Goal: Navigation & Orientation: Find specific page/section

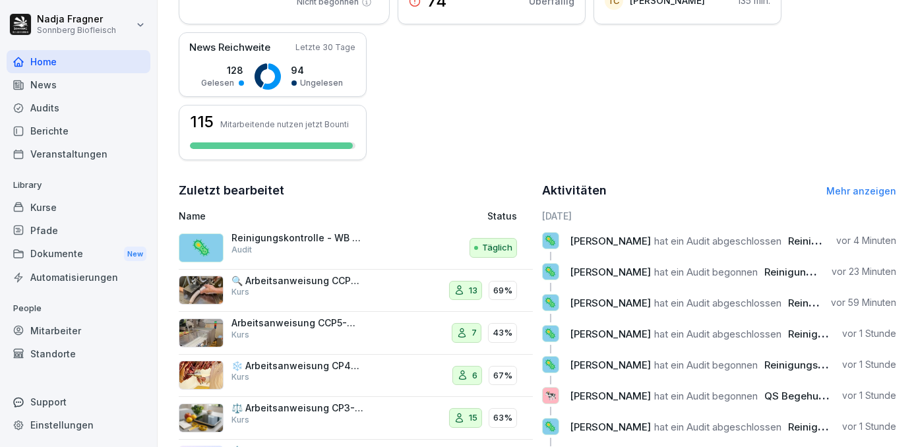
scroll to position [366, 0]
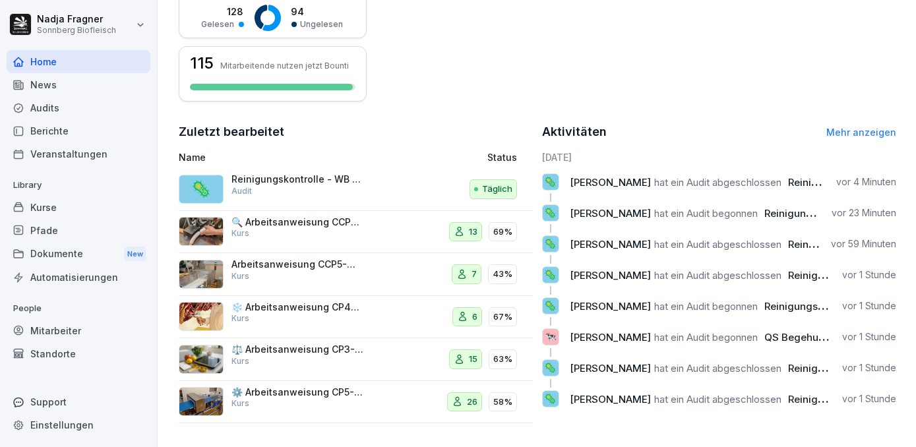
click at [843, 133] on link "Mehr anzeigen" at bounding box center [862, 132] width 70 height 11
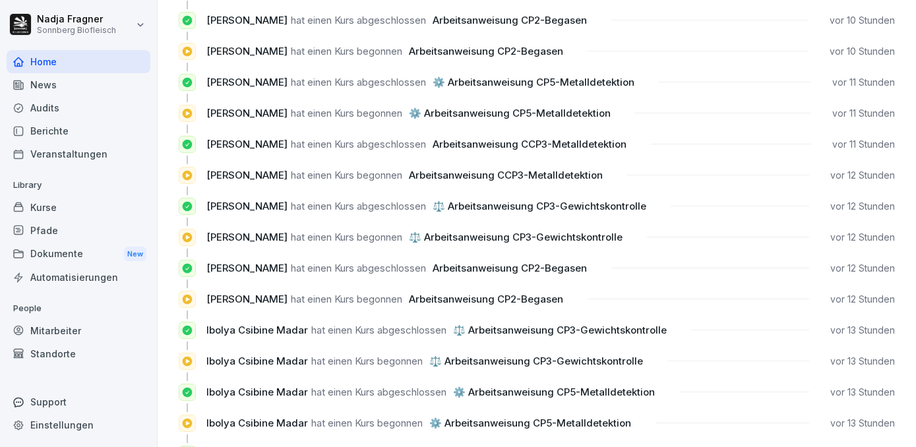
scroll to position [1256, 0]
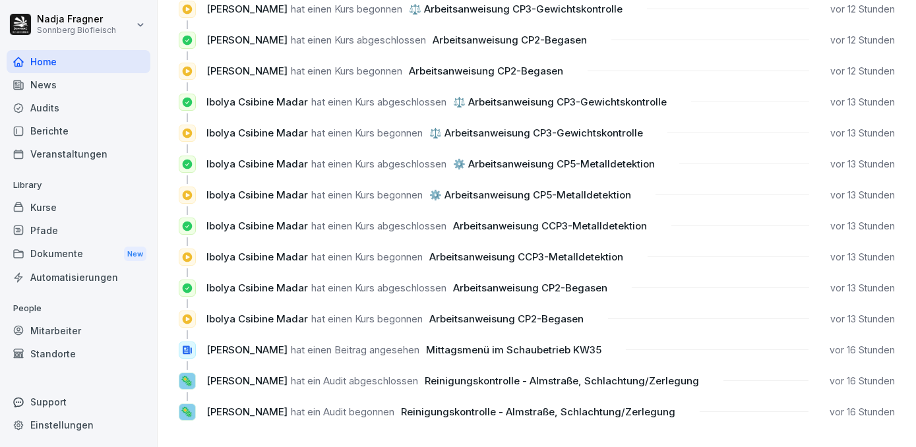
click at [54, 335] on div "Mitarbeiter" at bounding box center [79, 330] width 144 height 23
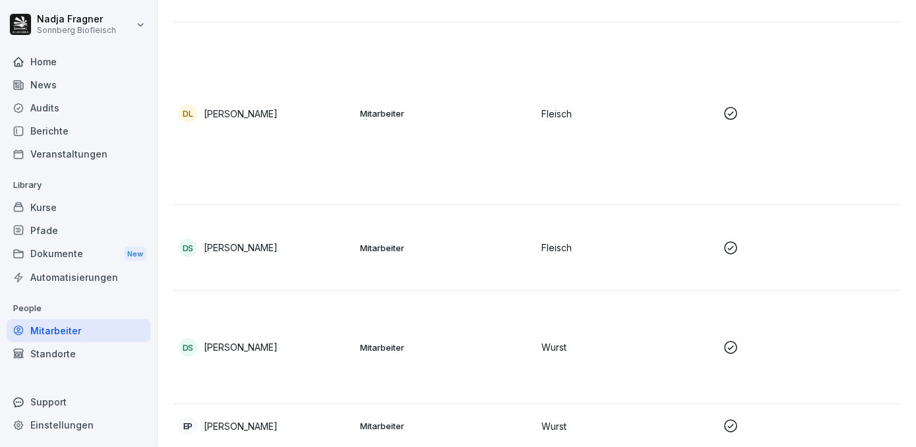
scroll to position [13, 0]
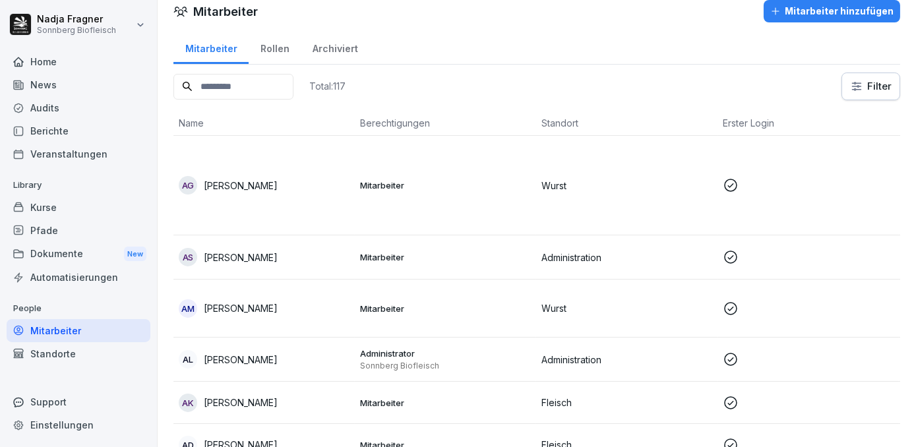
click at [61, 63] on div "Home" at bounding box center [79, 61] width 144 height 23
